Goal: Information Seeking & Learning: Learn about a topic

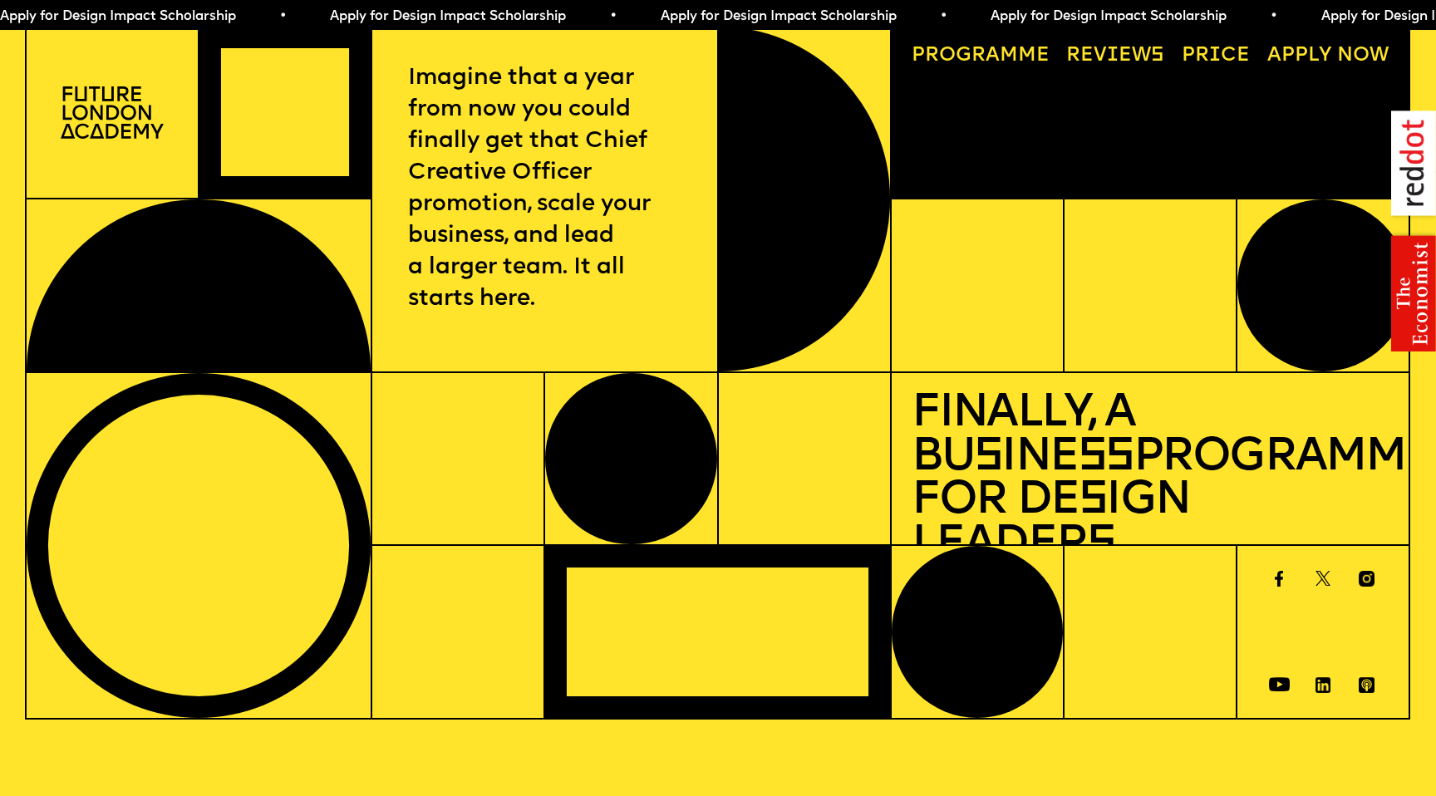
click at [1027, 49] on link "Progr a mme" at bounding box center [981, 57] width 158 height 40
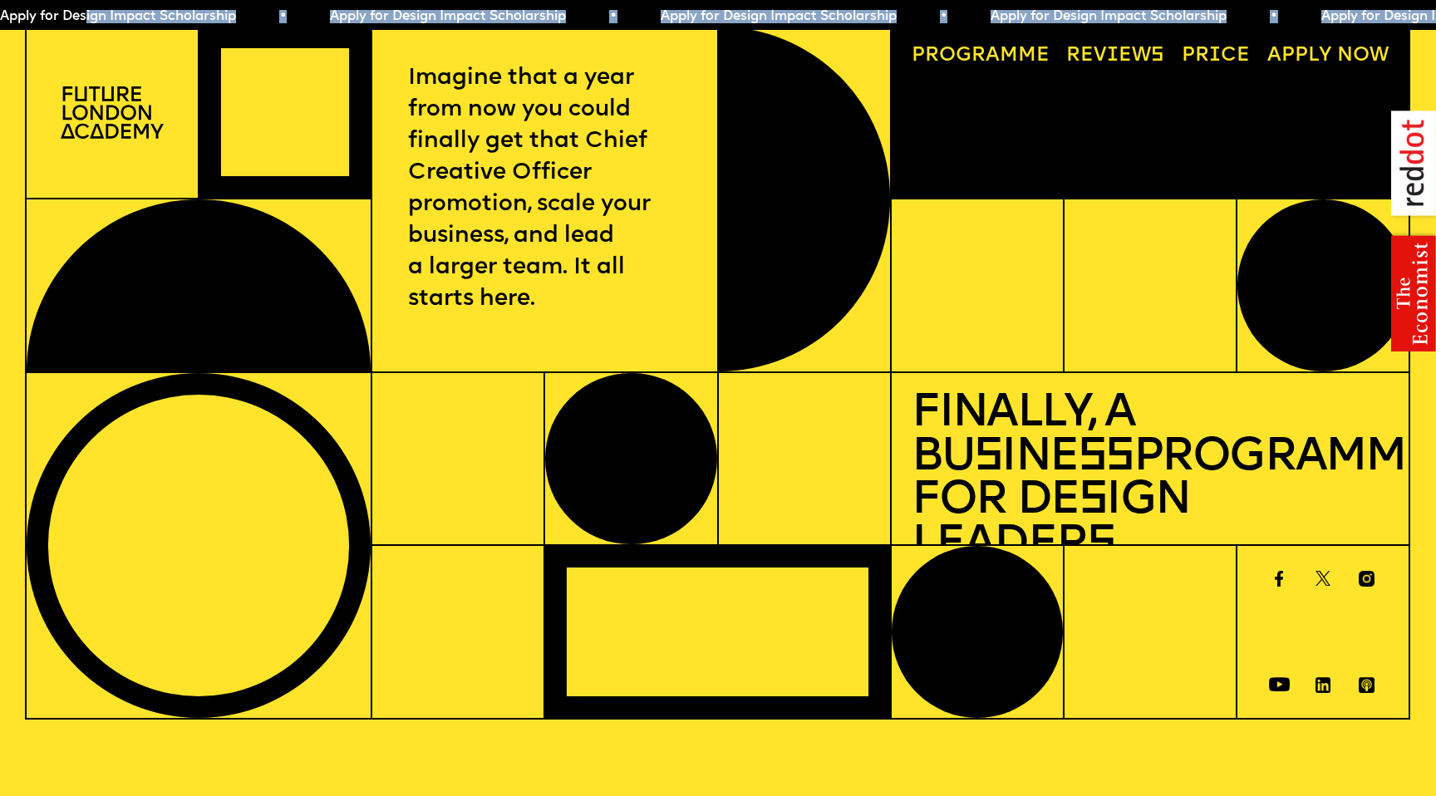
click at [1137, 51] on link "Reviews" at bounding box center [1115, 57] width 118 height 40
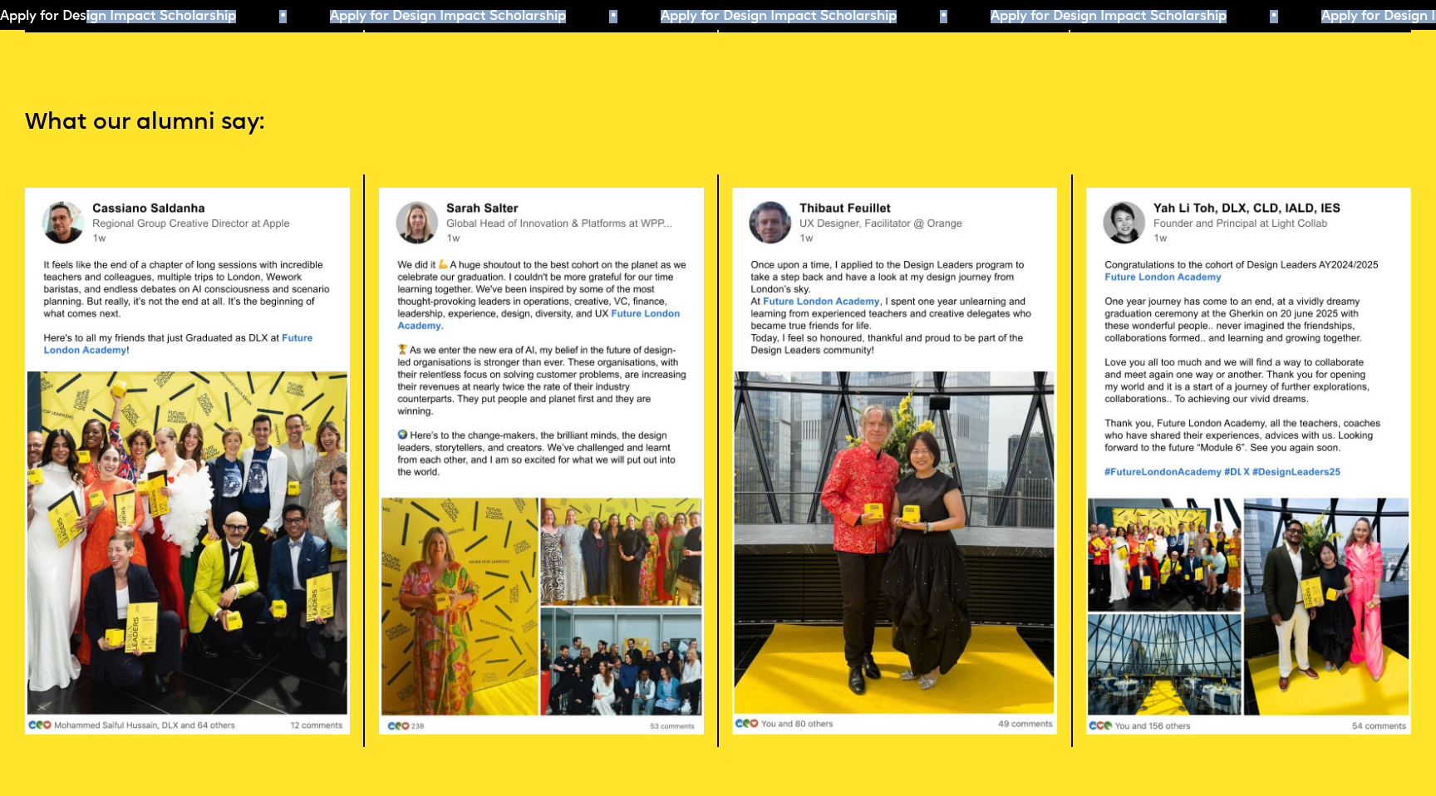
scroll to position [3967, 0]
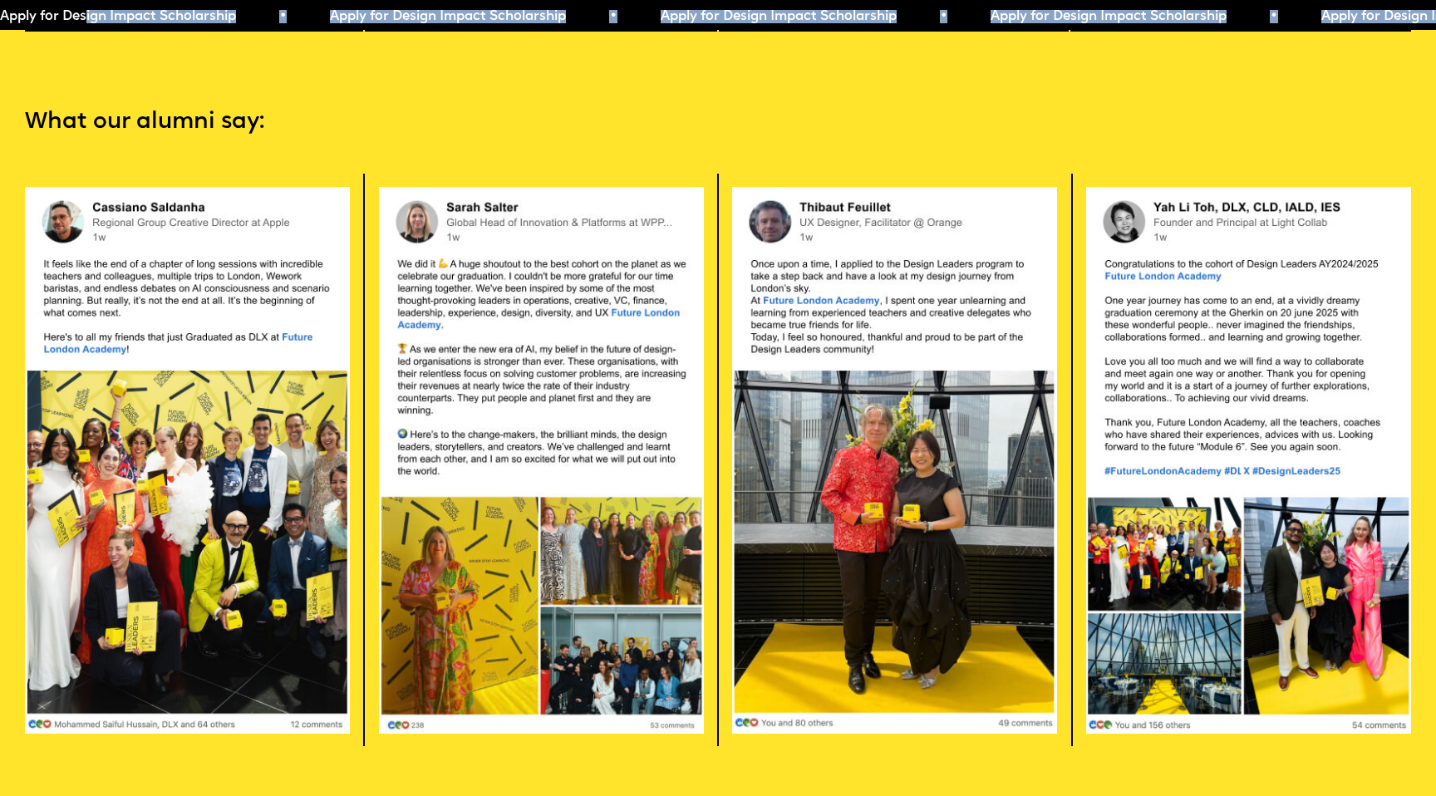
scroll to position [4912, 0]
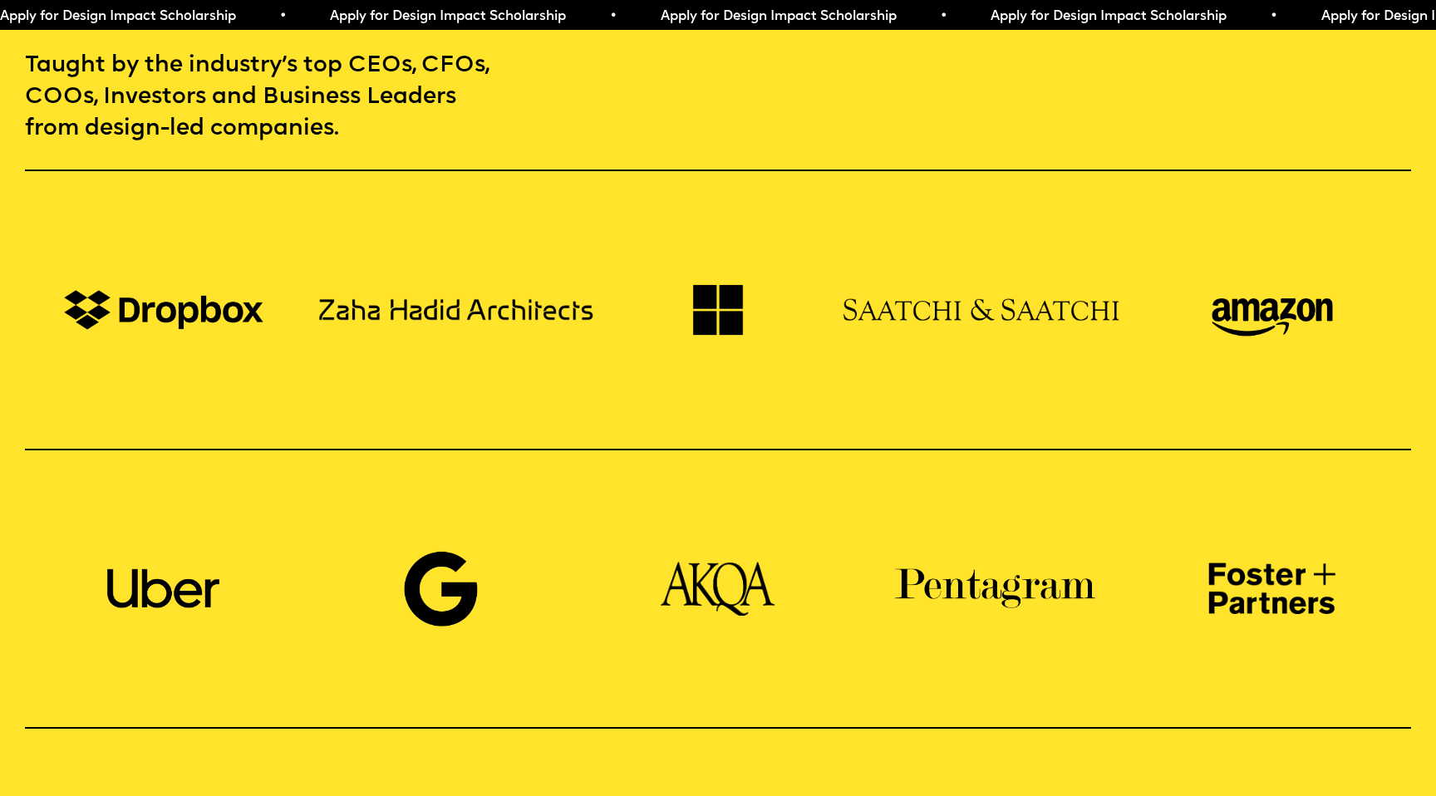
scroll to position [1416, 0]
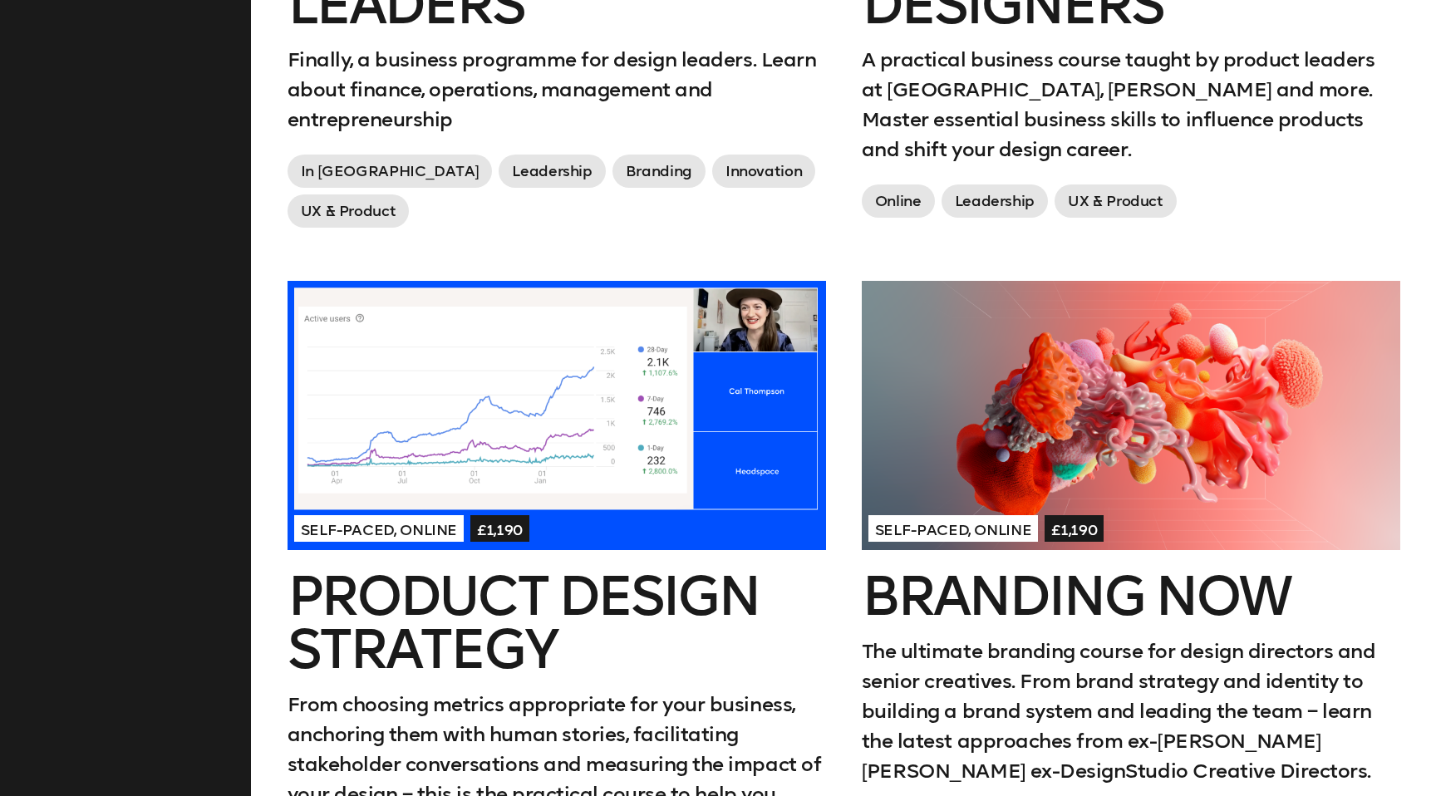
scroll to position [1141, 0]
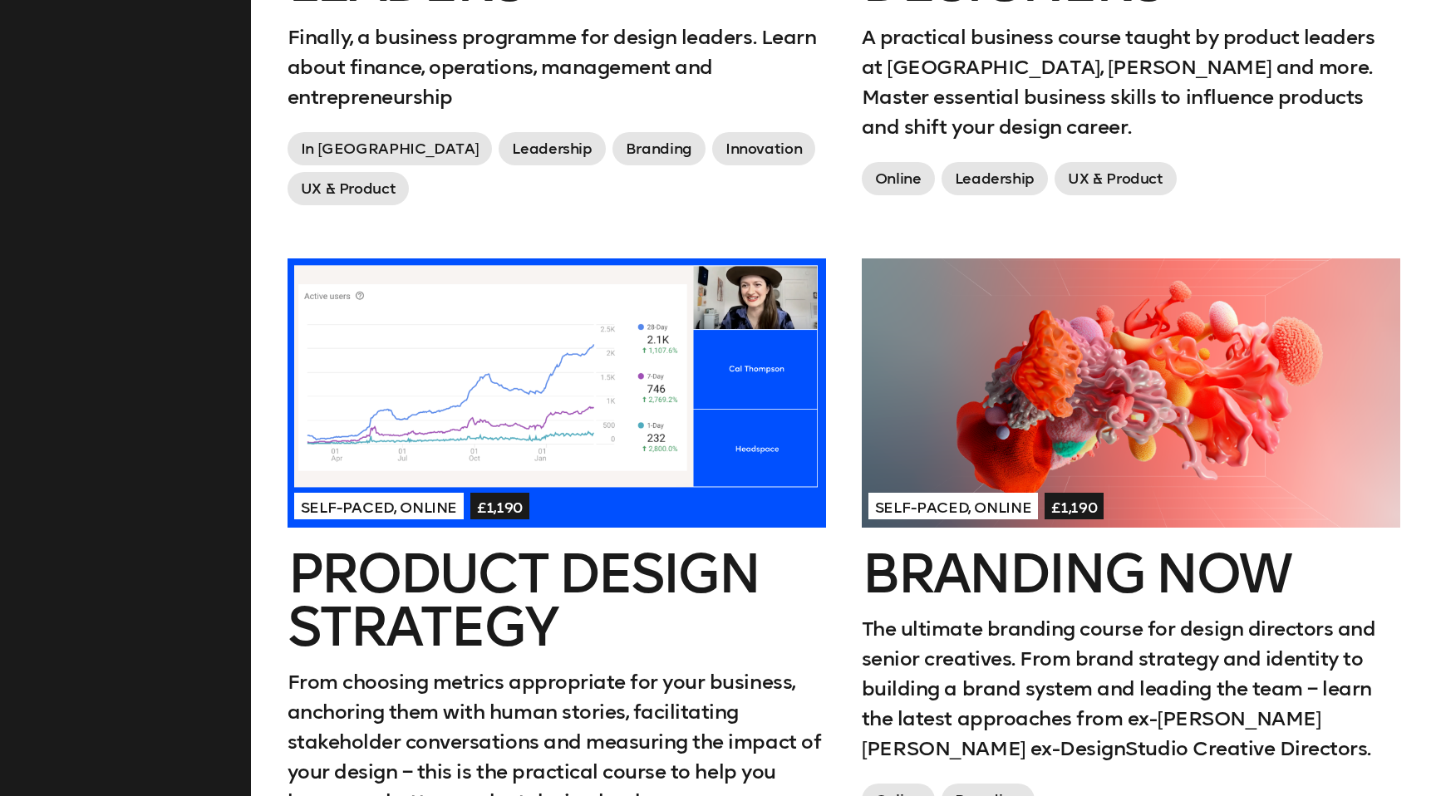
click at [683, 453] on div at bounding box center [557, 392] width 538 height 269
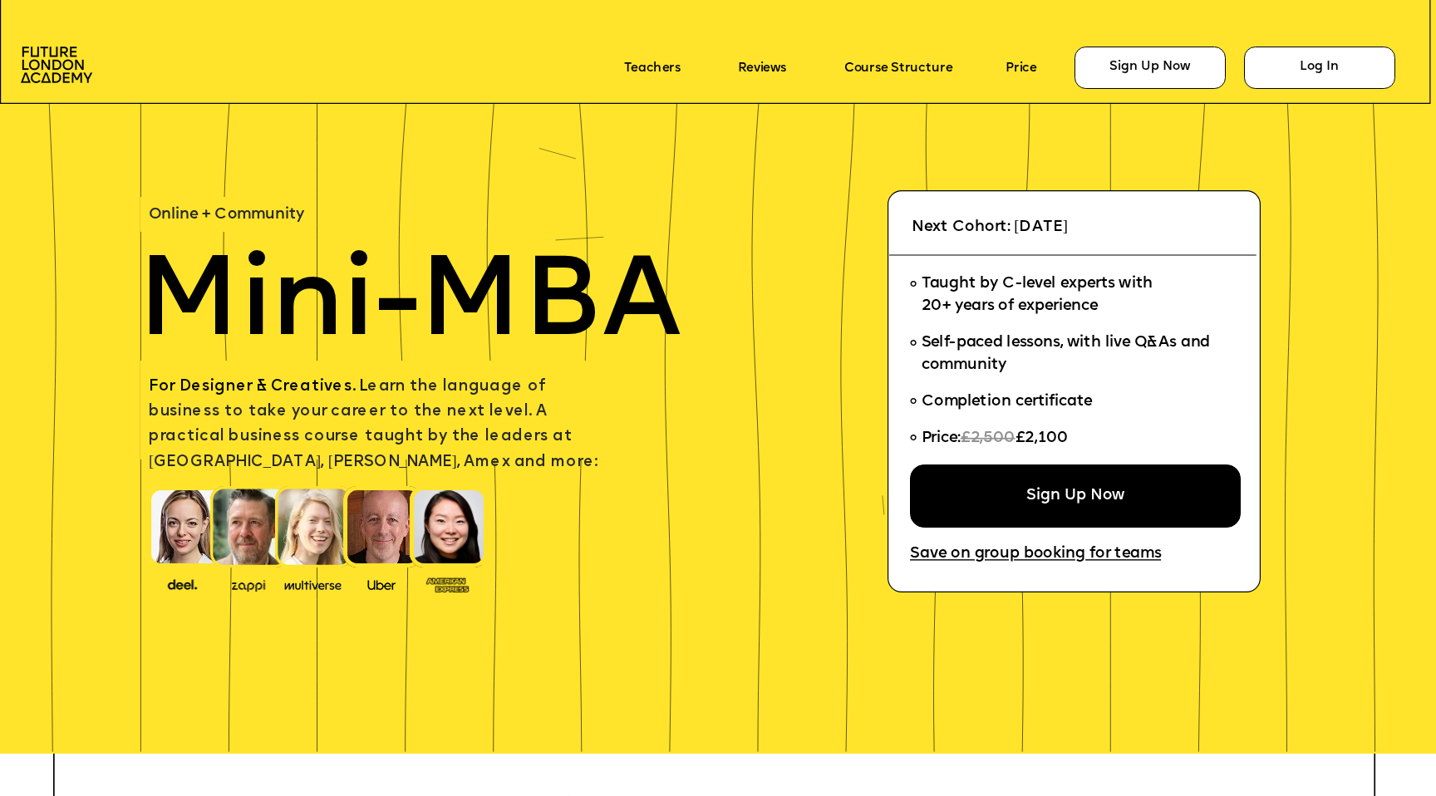
scroll to position [47, 0]
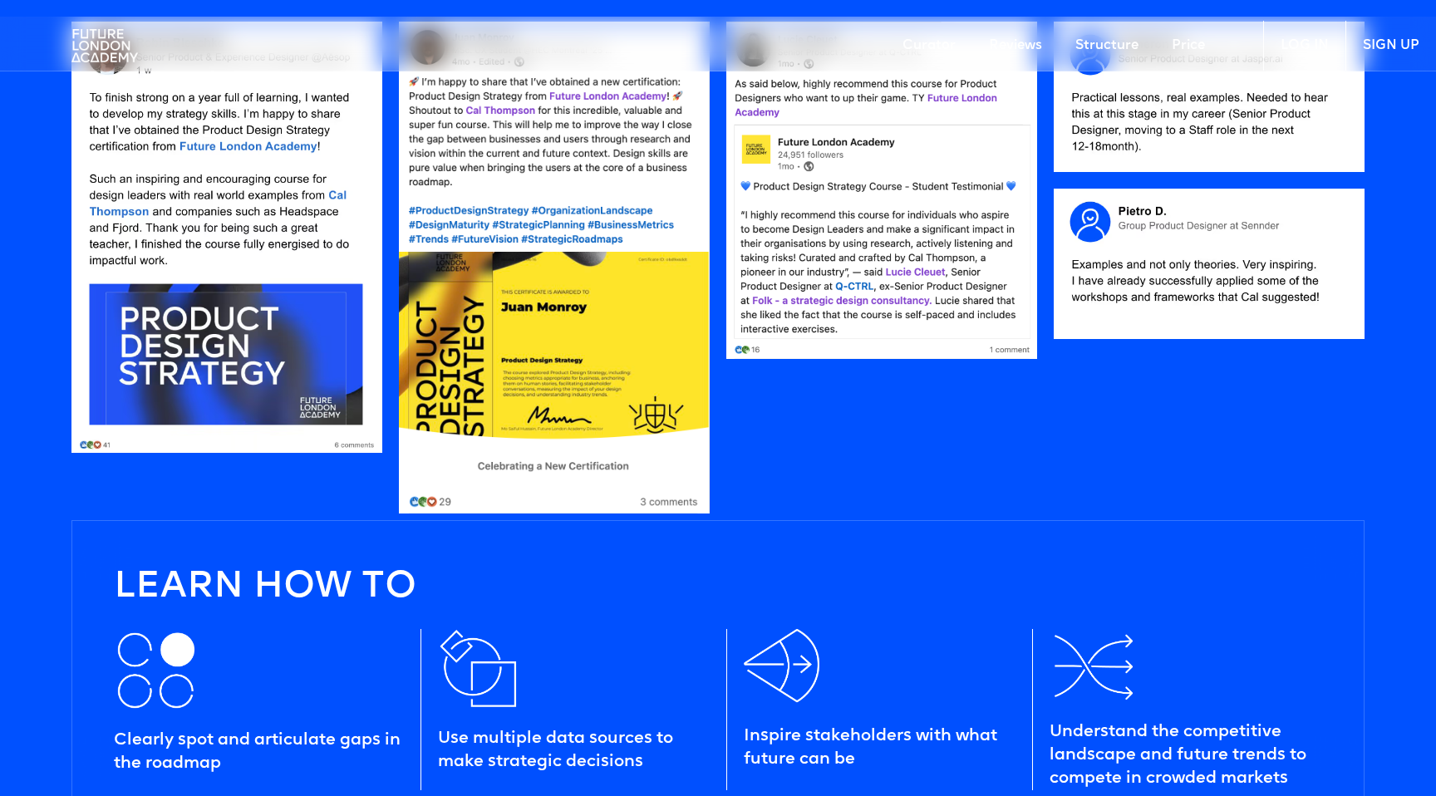
scroll to position [1907, 0]
